Goal: Information Seeking & Learning: Learn about a topic

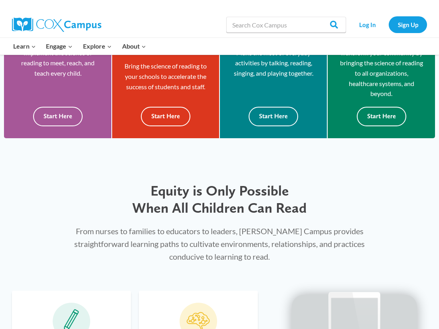
scroll to position [273, 0]
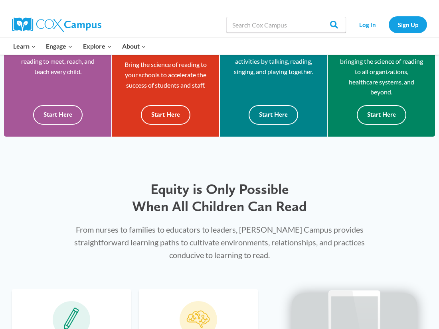
click at [35, 209] on div "Equity is Only Possible When All Children Can Read From nurses to families to e…" at bounding box center [219, 213] width 439 height 128
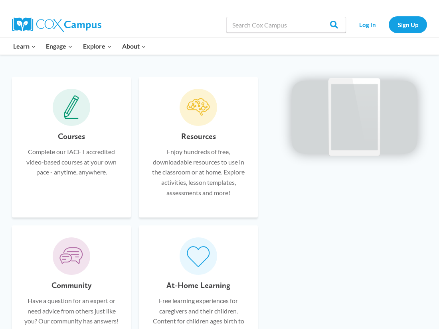
scroll to position [509, 0]
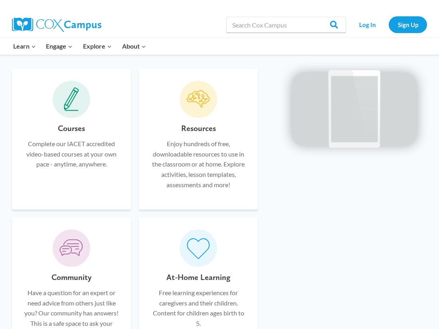
click at [76, 192] on div "Courses Complete our IACET accredited video-based courses at your own pace - an…" at bounding box center [71, 160] width 95 height 76
click at [74, 109] on icon at bounding box center [71, 99] width 15 height 24
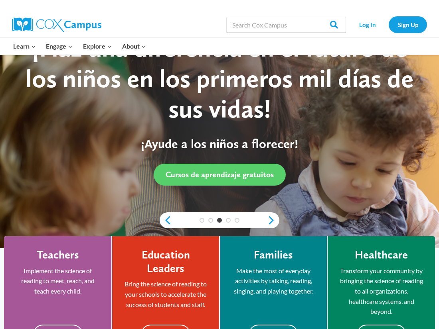
scroll to position [0, 0]
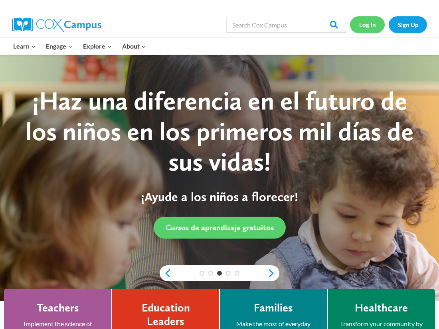
click at [363, 18] on link "Log In" at bounding box center [367, 24] width 35 height 16
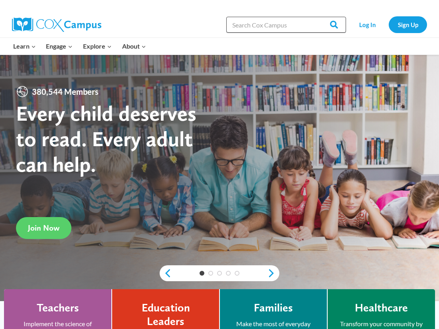
click at [246, 30] on input "Search in [URL][DOMAIN_NAME]" at bounding box center [286, 25] width 120 height 16
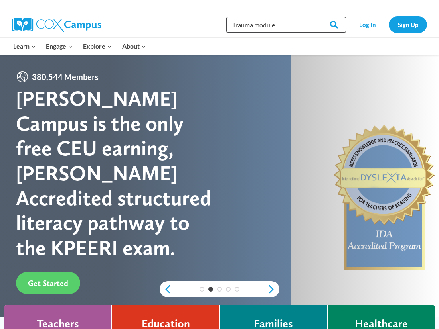
type input "Trauma module"
click at [315, 17] on input "Search" at bounding box center [330, 25] width 31 height 16
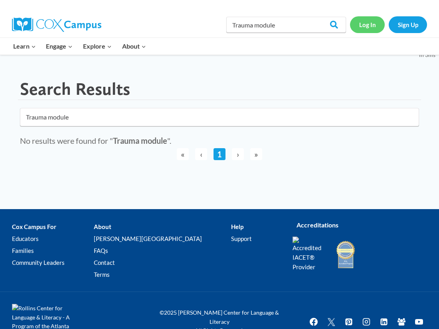
click at [365, 22] on link "Log In" at bounding box center [367, 24] width 35 height 16
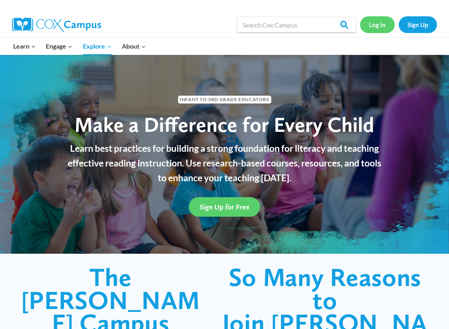
click at [382, 28] on link "Log In" at bounding box center [378, 24] width 35 height 16
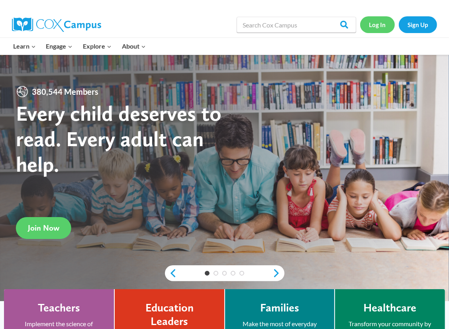
click at [382, 31] on link "Log In" at bounding box center [378, 24] width 35 height 16
click at [414, 27] on link "Sign Up" at bounding box center [418, 24] width 38 height 16
click at [380, 30] on link "Log In" at bounding box center [378, 24] width 35 height 16
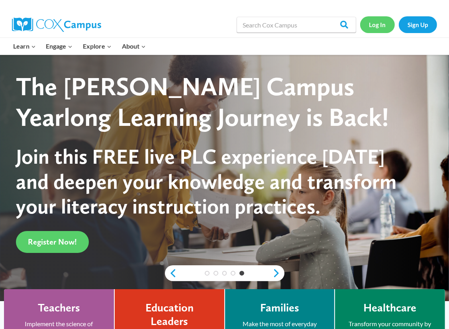
click at [370, 24] on link "Log In" at bounding box center [378, 24] width 35 height 16
